Goal: Book appointment/travel/reservation

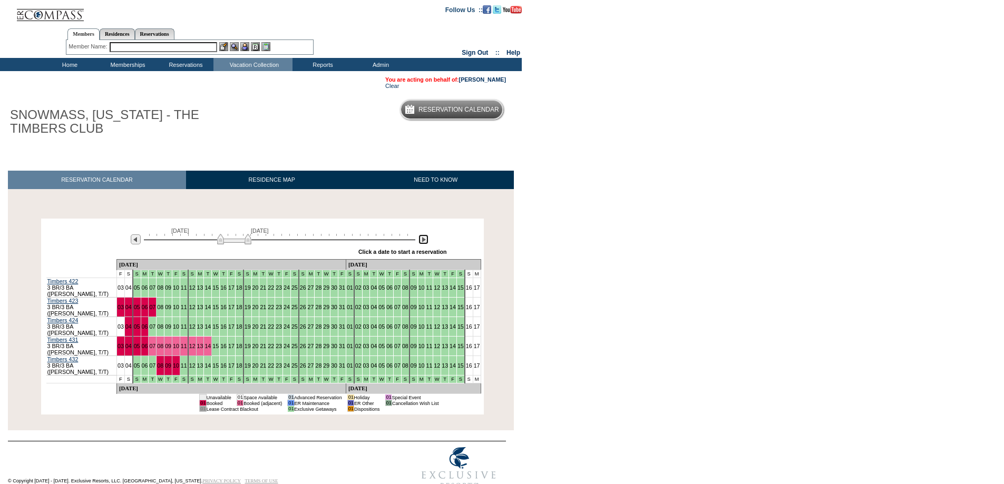
click at [425, 241] on img at bounding box center [423, 239] width 10 height 10
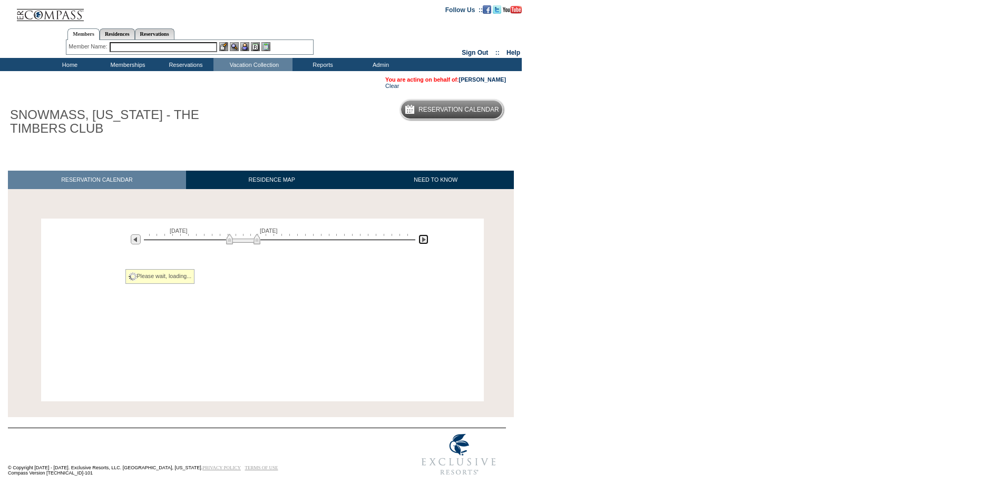
click at [425, 241] on img at bounding box center [423, 239] width 10 height 10
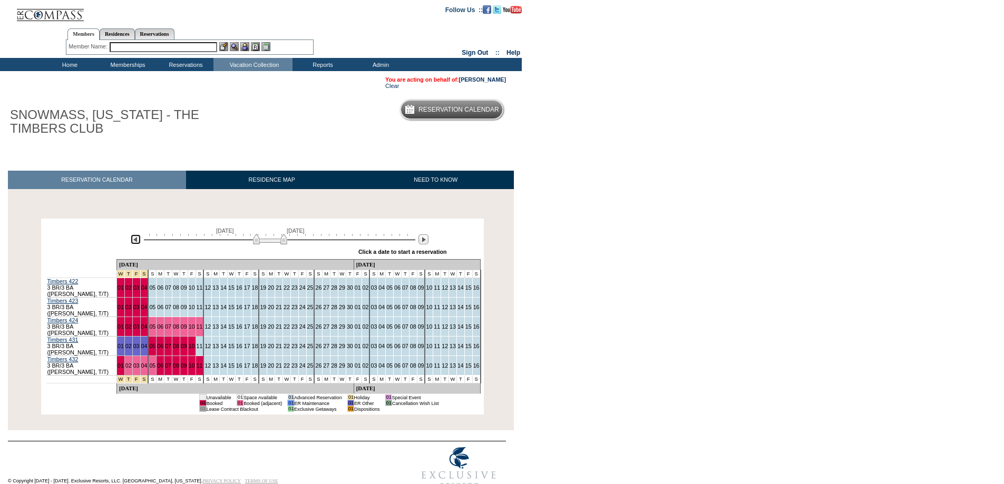
click at [136, 242] on img at bounding box center [136, 239] width 10 height 10
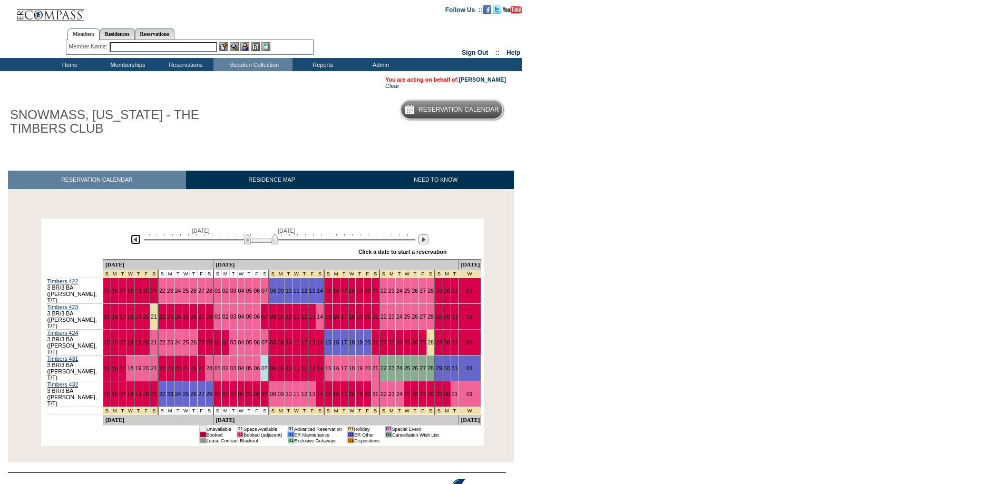
click at [136, 242] on img at bounding box center [136, 239] width 10 height 10
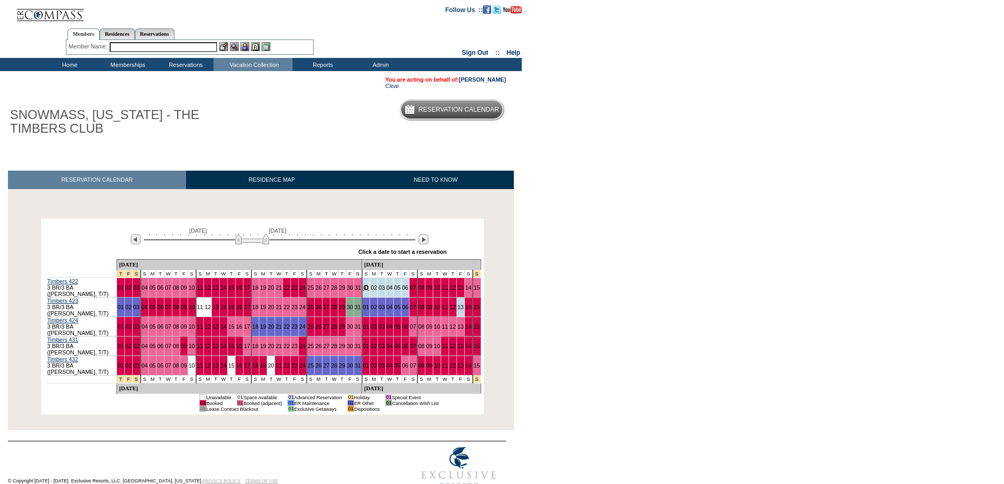
click at [363, 289] on link "01" at bounding box center [366, 288] width 6 height 6
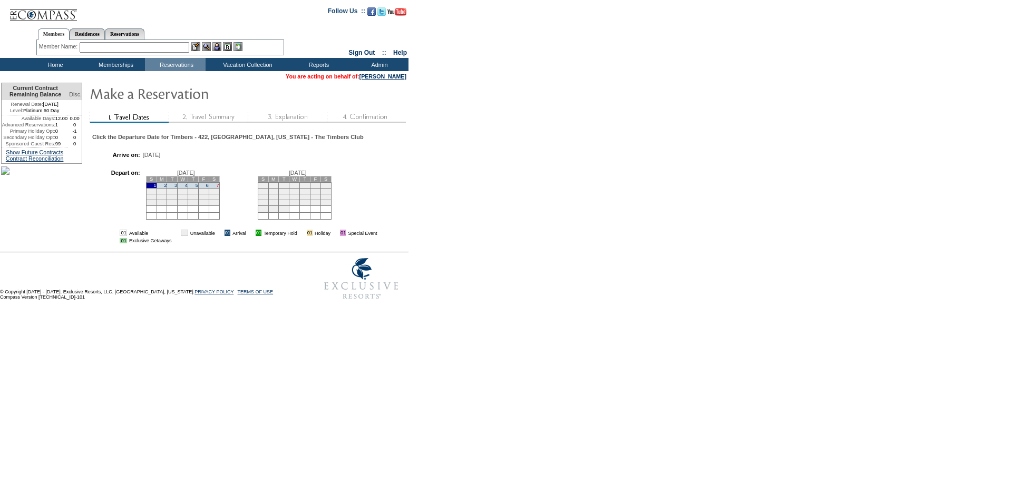
click at [219, 188] on link "7" at bounding box center [217, 185] width 3 height 5
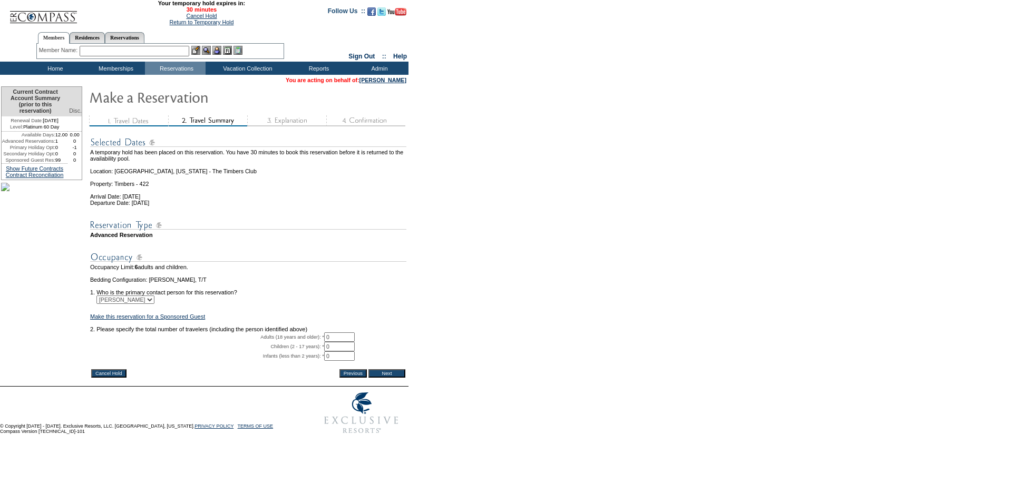
drag, startPoint x: 336, startPoint y: 355, endPoint x: 328, endPoint y: 355, distance: 8.4
click at [328, 342] on tr "Adults (18 years and older): * 0 * *" at bounding box center [248, 336] width 316 height 9
type input "2"
click at [401, 378] on input "Next" at bounding box center [386, 373] width 37 height 8
